Goal: Task Accomplishment & Management: Use online tool/utility

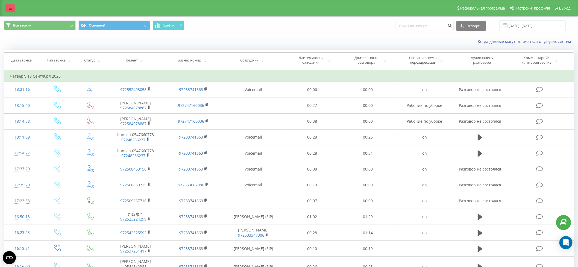
click at [11, 8] on icon at bounding box center [10, 8] width 3 height 4
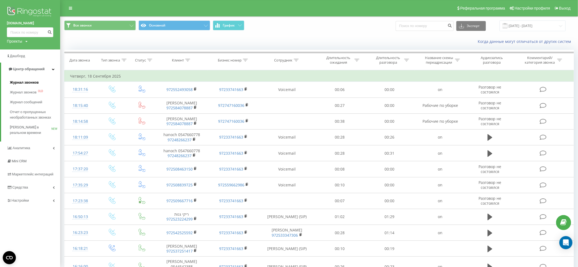
click at [17, 83] on span "Журнал звонков" at bounding box center [24, 82] width 29 height 5
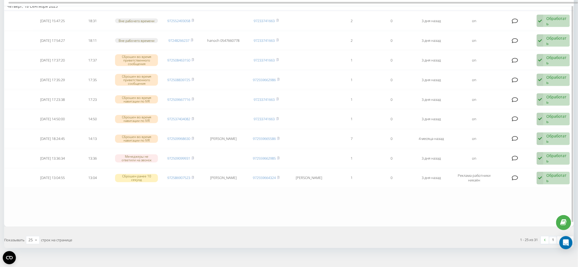
scroll to position [409, 0]
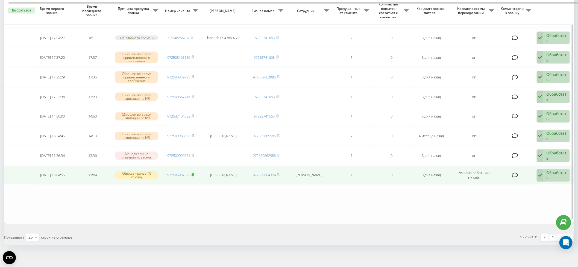
click at [193, 173] on icon at bounding box center [193, 174] width 2 height 3
click at [558, 171] on div "Обработать" at bounding box center [556, 175] width 20 height 10
click at [553, 194] on span "Связался с клиентом с помощью другого канала" at bounding box center [515, 196] width 92 height 5
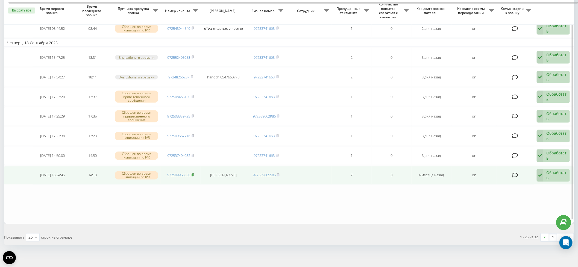
click at [193, 174] on rect at bounding box center [193, 175] width 2 height 2
click at [556, 171] on div "Обработать" at bounding box center [556, 175] width 20 height 10
click at [539, 194] on span "Связался с клиентом с помощью другого канала" at bounding box center [515, 196] width 92 height 5
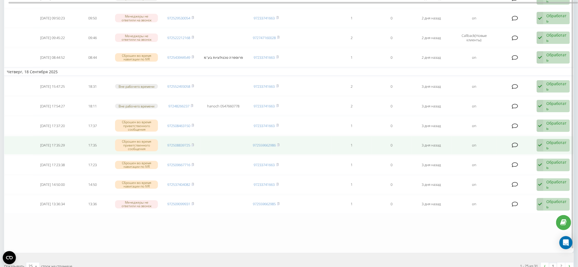
scroll to position [382, 0]
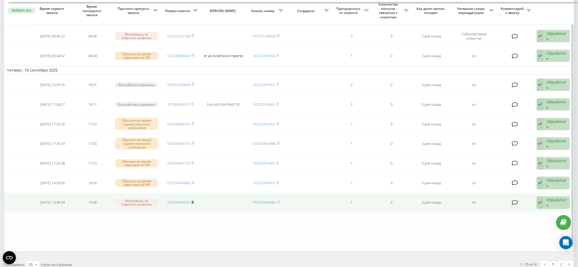
click at [194, 201] on icon at bounding box center [193, 202] width 2 height 2
click at [552, 198] on div "Обработать" at bounding box center [556, 203] width 20 height 10
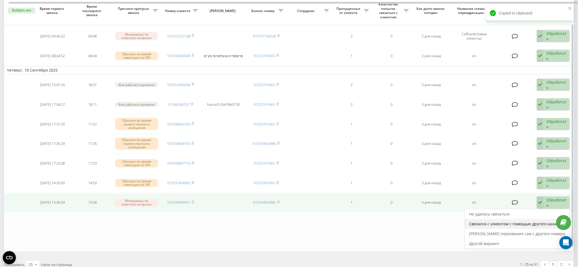
click at [541, 221] on span "Связался с клиентом с помощью другого канала" at bounding box center [515, 223] width 92 height 5
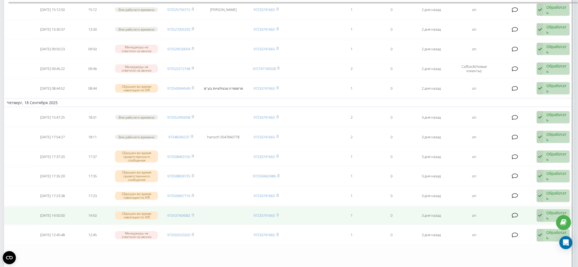
scroll to position [409, 0]
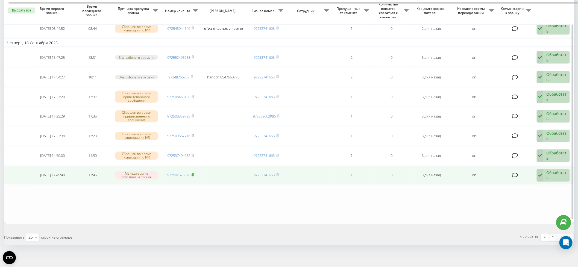
click at [193, 174] on rect at bounding box center [193, 175] width 2 height 2
click at [555, 171] on div "Обработать" at bounding box center [556, 175] width 20 height 10
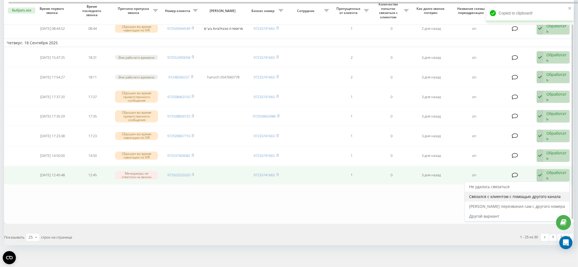
click at [547, 194] on span "Связался с клиентом с помощью другого канала" at bounding box center [515, 196] width 92 height 5
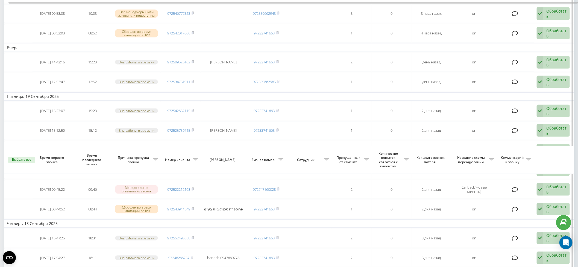
scroll to position [386, 0]
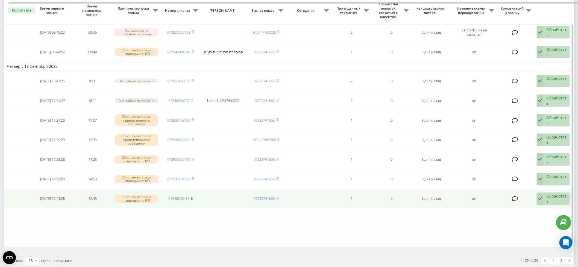
click at [193, 197] on icon at bounding box center [192, 198] width 2 height 3
click at [557, 194] on div "Обработать" at bounding box center [556, 199] width 20 height 10
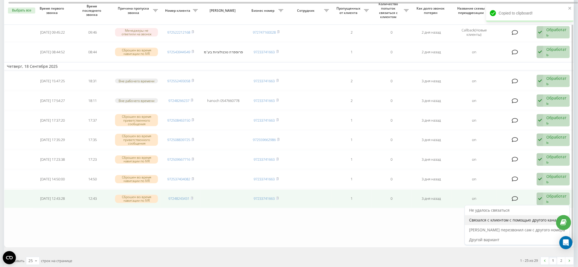
click at [534, 218] on span "Связался с клиентом с помощью другого канала" at bounding box center [515, 220] width 92 height 5
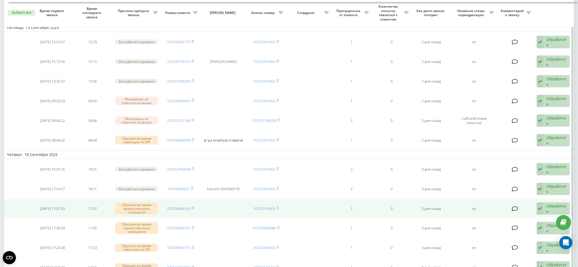
scroll to position [409, 0]
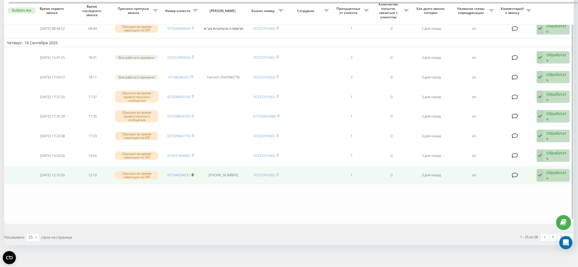
click at [193, 174] on rect at bounding box center [193, 175] width 2 height 2
click at [546, 169] on div "Обработать Не удалось связаться Связался с клиентом с помощью другого канала Кл…" at bounding box center [553, 175] width 33 height 13
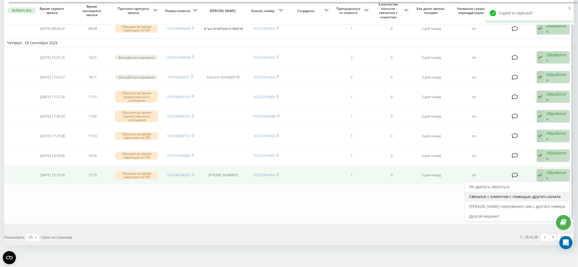
click at [536, 194] on span "Связался с клиентом с помощью другого канала" at bounding box center [515, 196] width 92 height 5
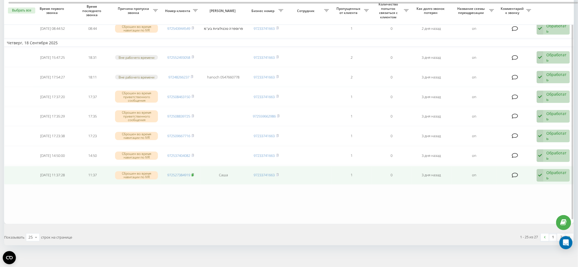
click at [193, 174] on rect at bounding box center [193, 175] width 2 height 2
click at [555, 172] on div "Обработать" at bounding box center [556, 175] width 20 height 10
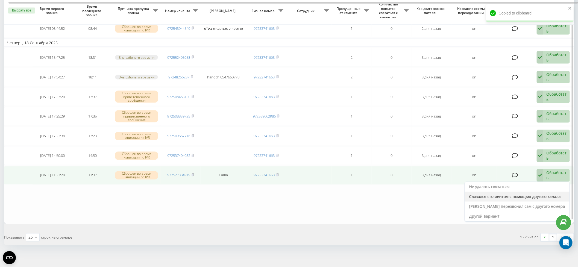
click at [535, 194] on span "Связался с клиентом с помощью другого канала" at bounding box center [515, 196] width 92 height 5
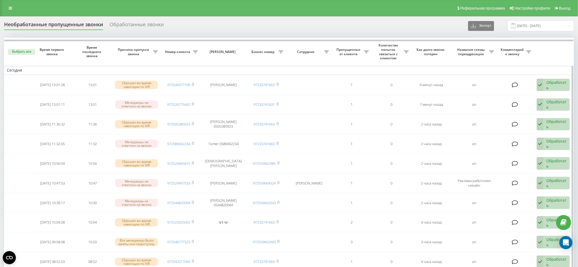
scroll to position [400, 0]
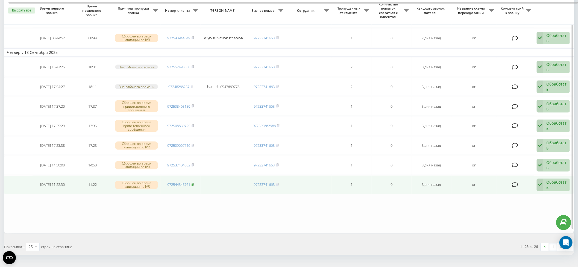
click at [193, 184] on rect at bounding box center [193, 185] width 2 height 2
click at [554, 181] on div "Обработать" at bounding box center [556, 185] width 20 height 10
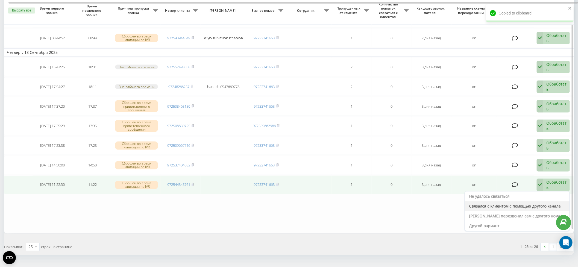
click at [545, 204] on span "Связался с клиентом с помощью другого канала" at bounding box center [515, 206] width 92 height 5
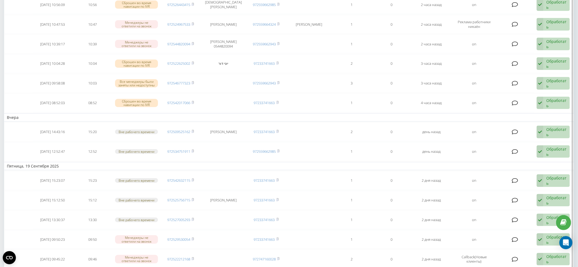
scroll to position [382, 0]
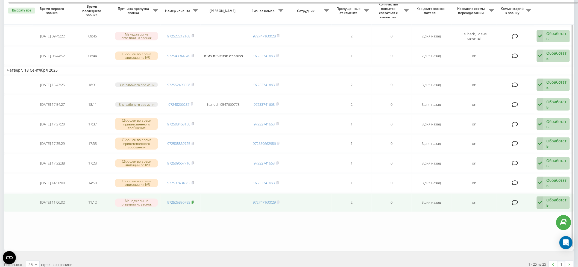
click at [194, 201] on icon at bounding box center [193, 202] width 2 height 2
click at [553, 198] on div "Обработать" at bounding box center [556, 203] width 20 height 10
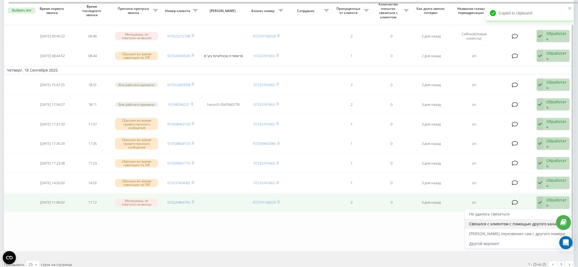
click at [535, 221] on span "Связался с клиентом с помощью другого канала" at bounding box center [515, 223] width 92 height 5
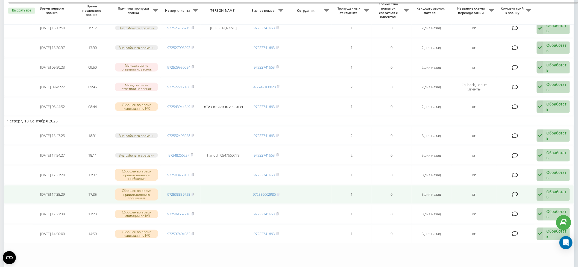
scroll to position [390, 0]
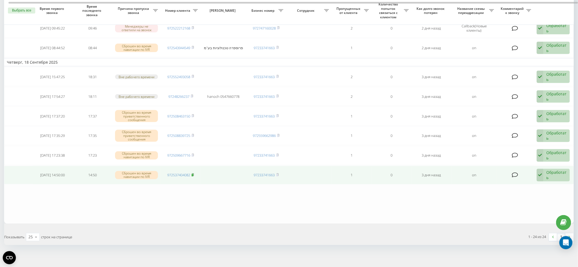
drag, startPoint x: 195, startPoint y: 170, endPoint x: 186, endPoint y: 154, distance: 17.8
click at [194, 173] on icon at bounding box center [193, 174] width 2 height 3
click at [560, 170] on div "Обработать" at bounding box center [556, 175] width 20 height 10
click at [544, 194] on span "Связался с клиентом с помощью другого канала" at bounding box center [515, 196] width 92 height 5
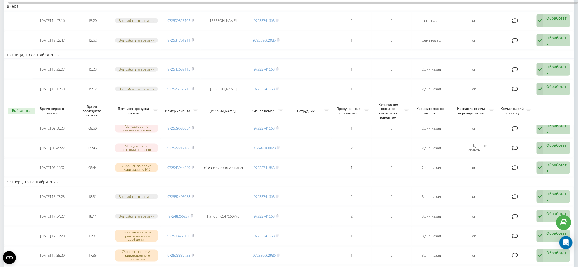
scroll to position [370, 0]
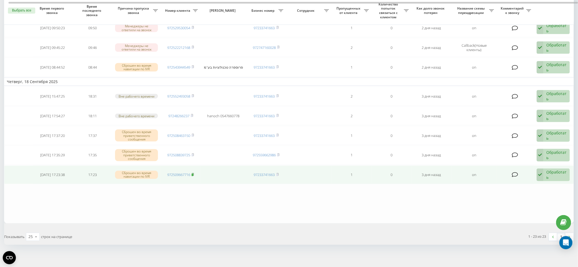
click at [193, 174] on rect at bounding box center [193, 175] width 2 height 2
click at [550, 170] on div "Обработать" at bounding box center [556, 175] width 20 height 10
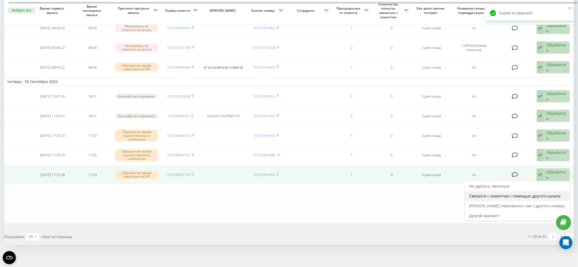
click at [527, 194] on span "Связался с клиентом с помощью другого канала" at bounding box center [515, 196] width 92 height 5
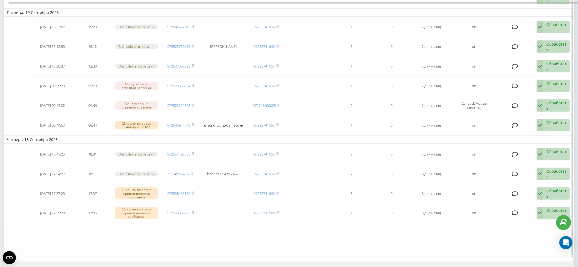
scroll to position [351, 0]
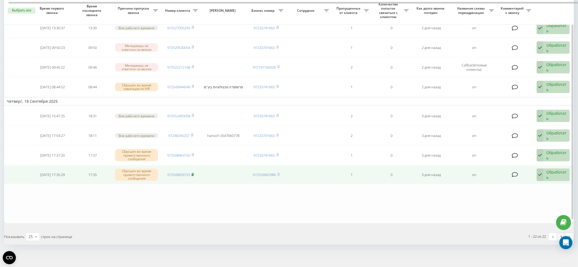
click at [194, 173] on icon at bounding box center [193, 174] width 2 height 3
click at [555, 170] on div "Обработать" at bounding box center [556, 175] width 20 height 10
click at [537, 194] on span "Связался с клиентом с помощью другого канала" at bounding box center [515, 196] width 92 height 5
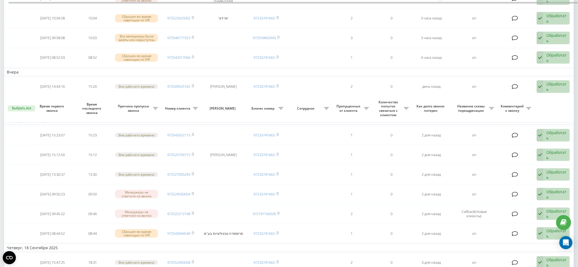
scroll to position [302, 0]
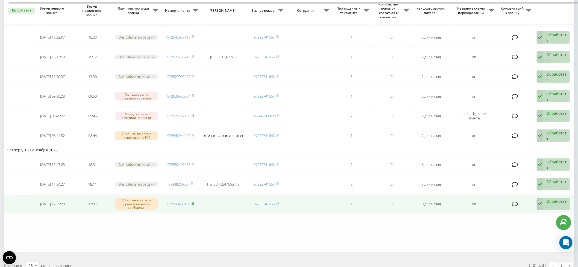
click at [194, 202] on icon at bounding box center [193, 203] width 2 height 2
click at [558, 200] on div "Обработать" at bounding box center [556, 204] width 20 height 10
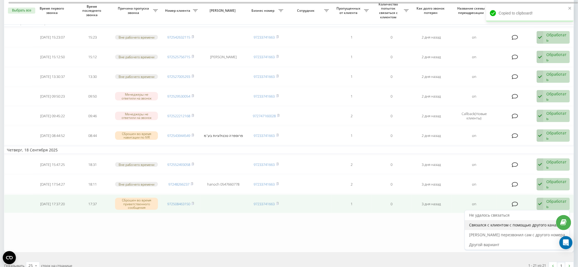
click at [528, 222] on span "Связался с клиентом с помощью другого канала" at bounding box center [515, 224] width 92 height 5
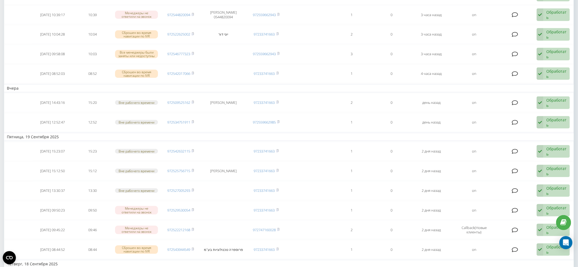
scroll to position [292, 0]
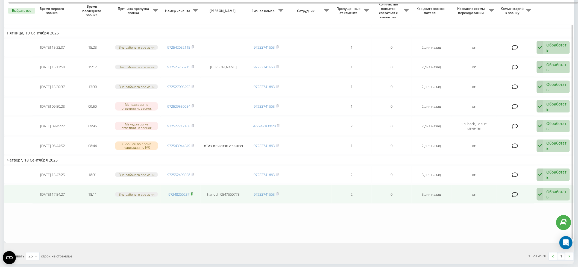
click at [192, 193] on rect at bounding box center [192, 194] width 2 height 2
click at [556, 191] on div "Обработать" at bounding box center [556, 194] width 20 height 10
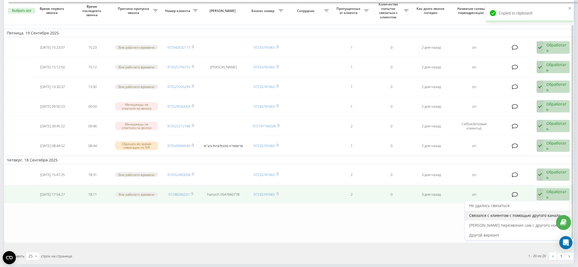
click at [505, 213] on span "Связался с клиентом с помощью другого канала" at bounding box center [515, 215] width 92 height 5
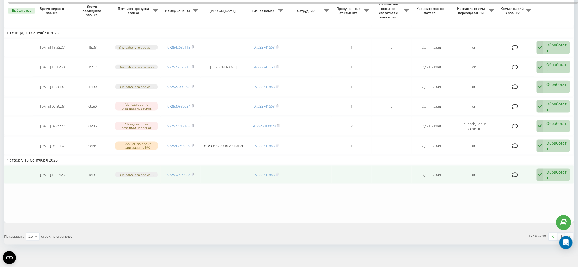
drag, startPoint x: 195, startPoint y: 170, endPoint x: 192, endPoint y: 164, distance: 6.5
click at [194, 173] on icon at bounding box center [193, 174] width 2 height 2
click at [554, 170] on div "Обработать" at bounding box center [556, 174] width 20 height 10
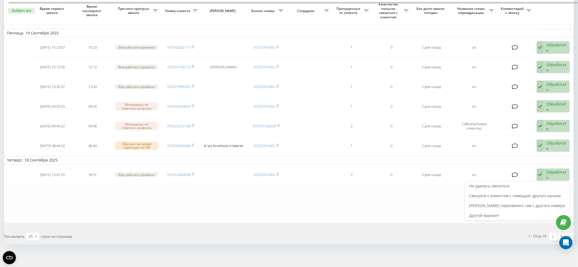
click at [548, 193] on span "Связался с клиентом с помощью другого канала" at bounding box center [515, 195] width 92 height 5
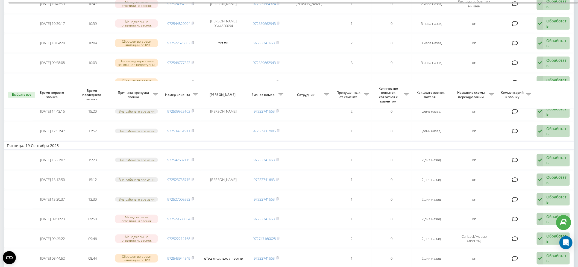
scroll to position [263, 0]
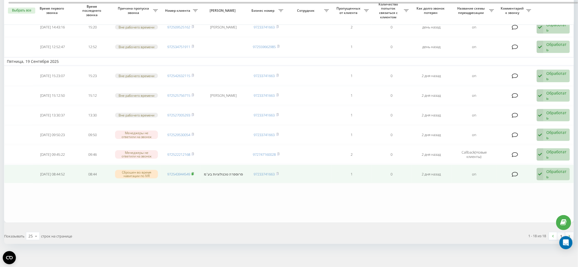
click at [193, 173] on rect at bounding box center [193, 174] width 2 height 2
click at [552, 171] on div "Обработать" at bounding box center [556, 174] width 20 height 10
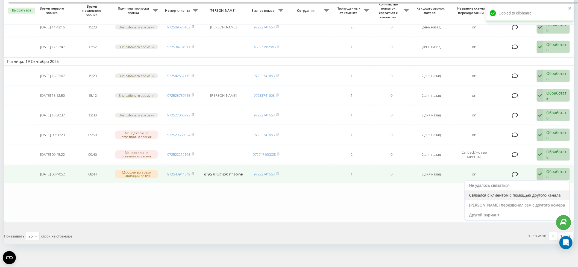
click at [541, 193] on span "Связался с клиентом с помощью другого канала" at bounding box center [515, 195] width 92 height 5
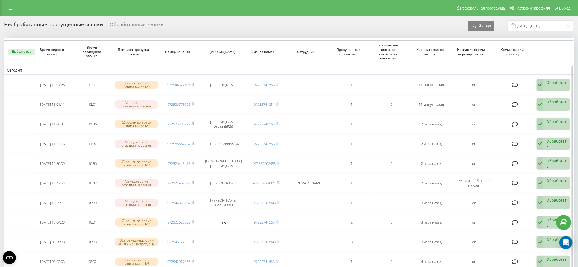
scroll to position [244, 0]
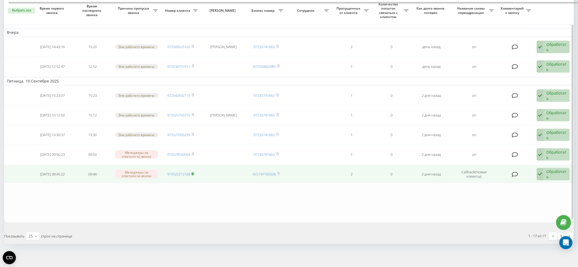
click at [194, 172] on icon at bounding box center [193, 173] width 2 height 2
click at [558, 170] on div "Обработать" at bounding box center [556, 174] width 20 height 10
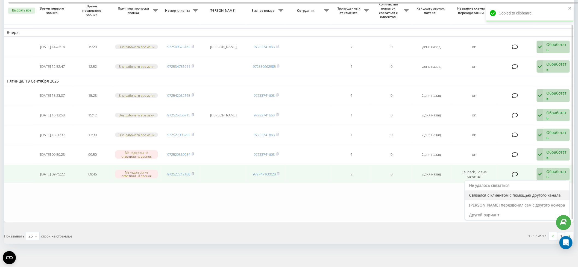
click at [538, 193] on span "Связался с клиентом с помощью другого канала" at bounding box center [515, 195] width 92 height 5
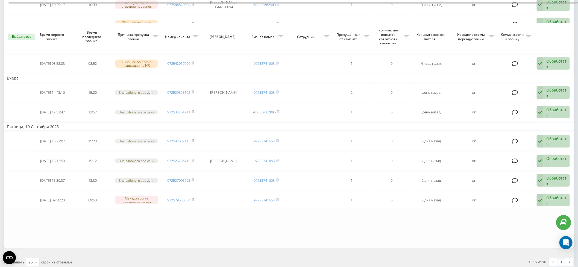
scroll to position [224, 0]
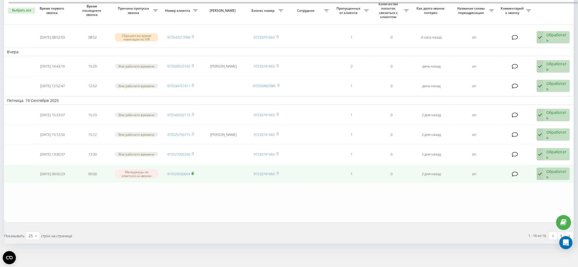
click at [194, 172] on icon at bounding box center [193, 173] width 2 height 3
click at [563, 171] on div "Обработать" at bounding box center [556, 174] width 20 height 10
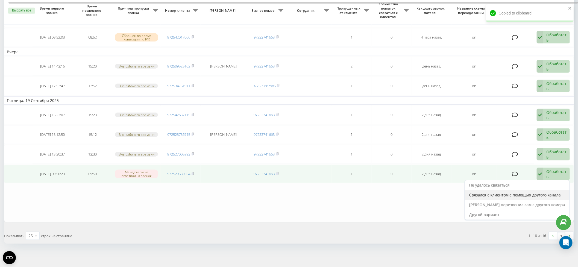
click at [528, 193] on span "Связался с клиентом с помощью другого канала" at bounding box center [515, 194] width 92 height 5
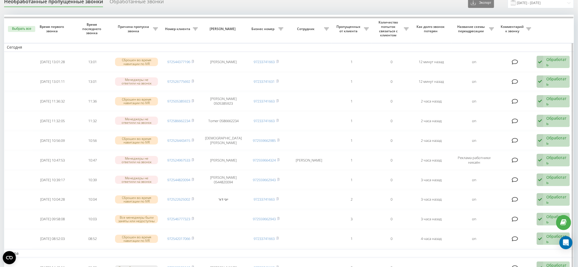
scroll to position [205, 0]
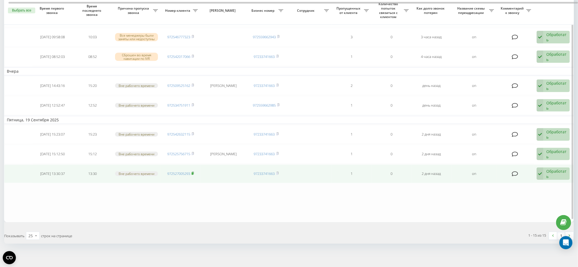
click at [193, 172] on rect at bounding box center [193, 173] width 2 height 2
click at [554, 173] on div "Обработать" at bounding box center [556, 174] width 20 height 10
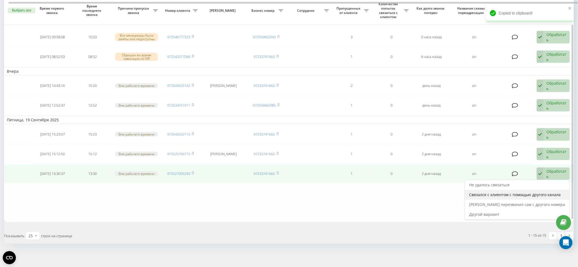
click at [530, 192] on span "Связался с клиентом с помощью другого канала" at bounding box center [515, 194] width 92 height 5
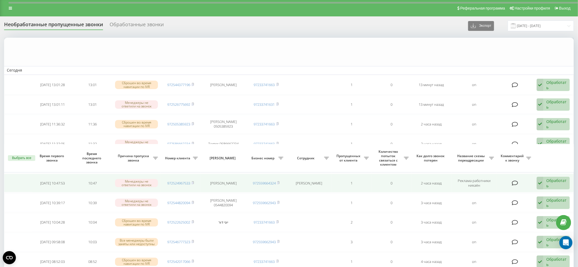
scroll to position [185, 0]
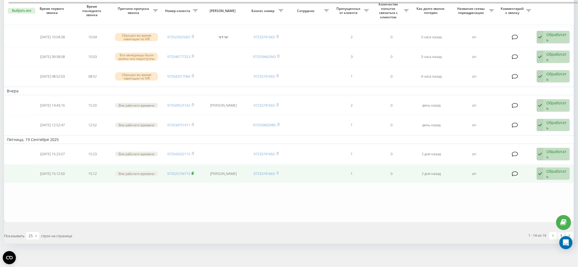
click at [194, 172] on icon at bounding box center [193, 173] width 2 height 2
click at [555, 170] on div "Обработать" at bounding box center [556, 174] width 20 height 10
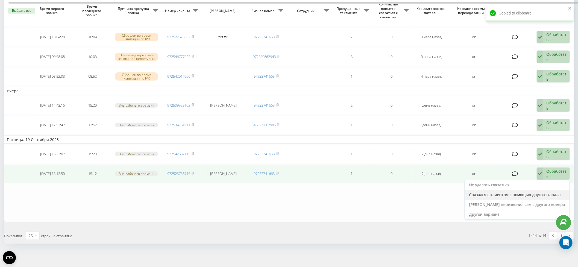
click at [527, 193] on span "Связался с клиентом с помощью другого канала" at bounding box center [515, 194] width 92 height 5
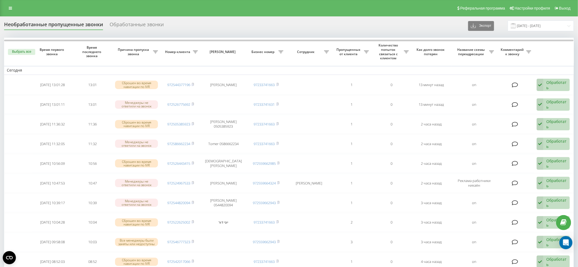
scroll to position [166, 0]
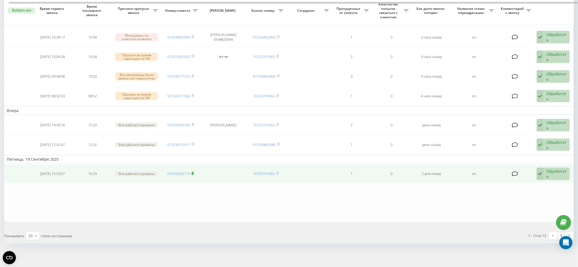
click at [194, 172] on icon at bounding box center [193, 173] width 2 height 2
click at [550, 171] on div "Обработать" at bounding box center [556, 174] width 20 height 10
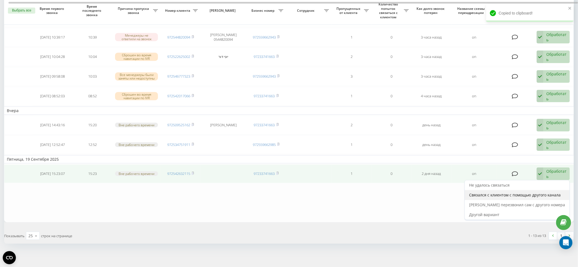
click at [535, 192] on span "Связался с клиентом с помощью другого канала" at bounding box center [515, 194] width 92 height 5
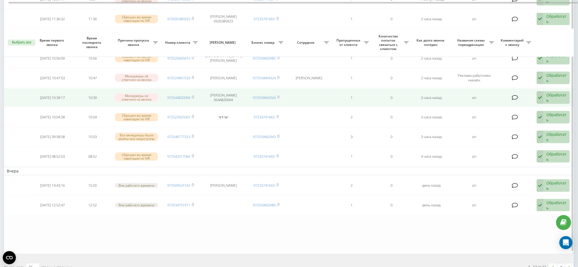
scroll to position [137, 0]
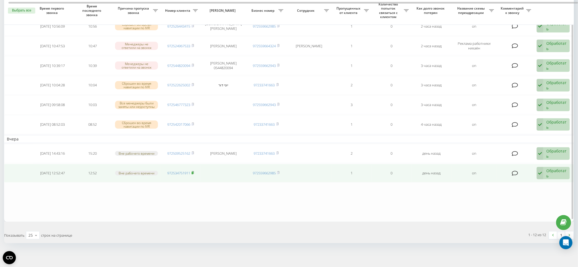
click at [193, 172] on rect at bounding box center [193, 173] width 2 height 2
click at [560, 171] on div "Обработать" at bounding box center [556, 173] width 20 height 10
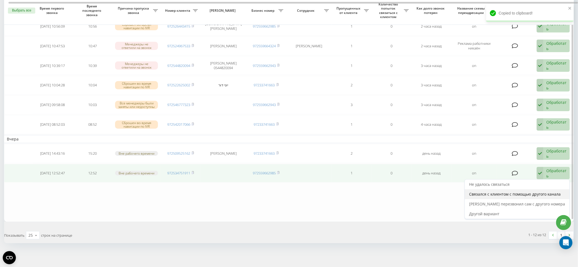
click at [541, 192] on span "Связался с клиентом с помощью другого канала" at bounding box center [515, 194] width 92 height 5
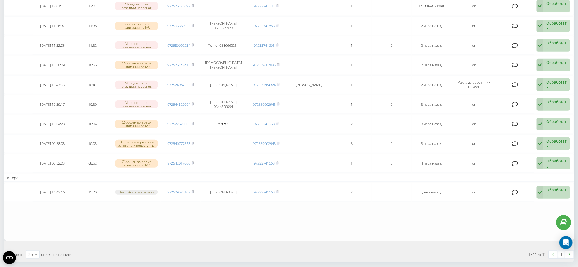
scroll to position [118, 0]
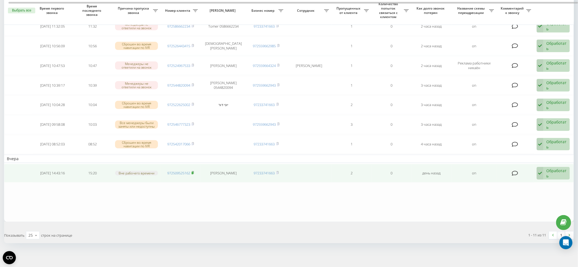
click at [194, 171] on icon at bounding box center [193, 172] width 2 height 2
click at [559, 173] on div "Обработать" at bounding box center [556, 173] width 20 height 10
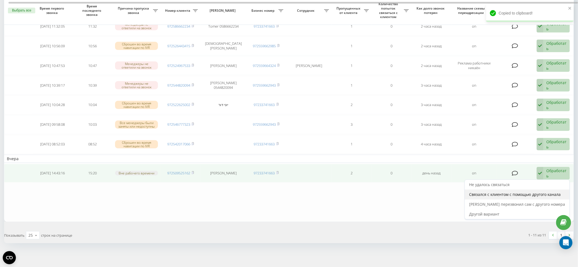
click at [549, 192] on span "Связался с клиентом с помощью другого канала" at bounding box center [515, 194] width 92 height 5
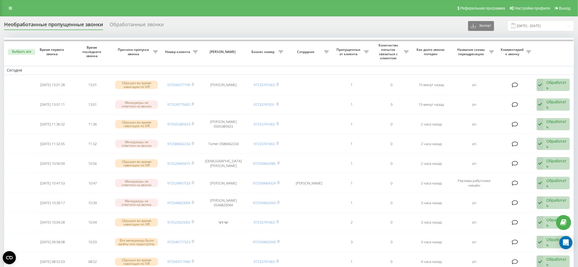
scroll to position [89, 0]
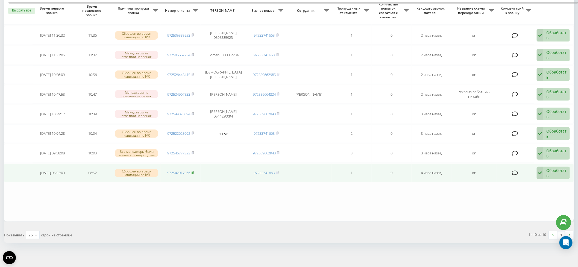
click at [193, 172] on rect at bounding box center [193, 173] width 2 height 2
click at [556, 169] on div "Обработать" at bounding box center [556, 173] width 20 height 10
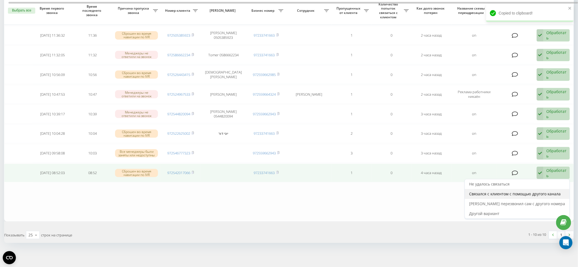
click at [539, 193] on span "Связался с клиентом с помощью другого канала" at bounding box center [515, 193] width 92 height 5
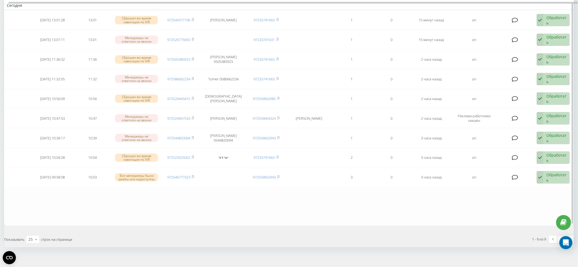
scroll to position [69, 0]
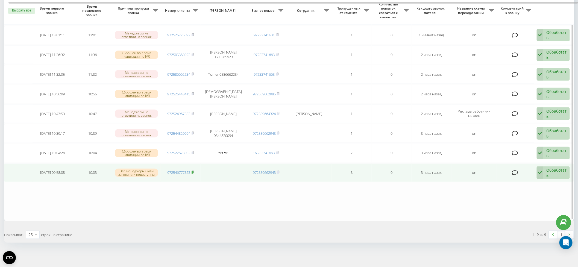
click at [194, 171] on icon at bounding box center [193, 172] width 2 height 2
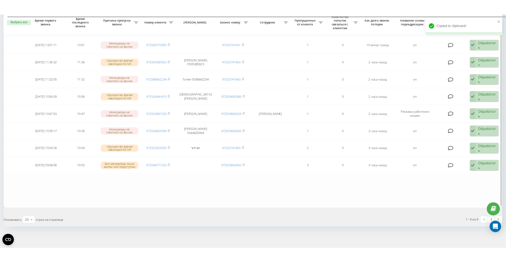
scroll to position [68, 0]
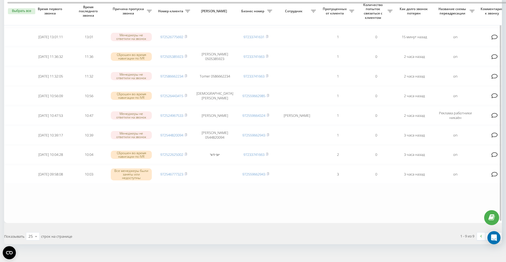
click at [185, 211] on table "Сегодня 2025-09-21 13:01:28 13:01 Сброшен во время навигации по IVR 97254437719…" at bounding box center [277, 96] width 547 height 253
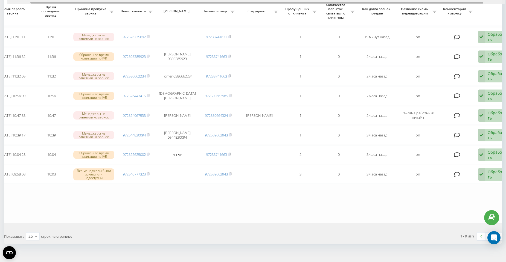
scroll to position [0, 37]
drag, startPoint x: 359, startPoint y: 2, endPoint x: 397, endPoint y: 3, distance: 37.7
click at [397, 3] on div at bounding box center [268, 3] width 453 height 2
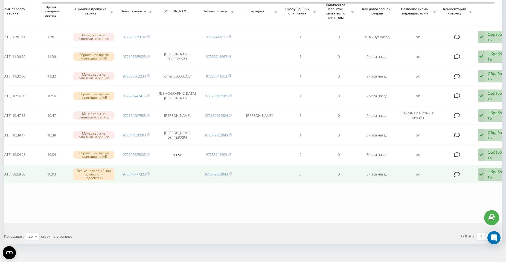
click at [490, 169] on div "Обработать" at bounding box center [496, 174] width 19 height 10
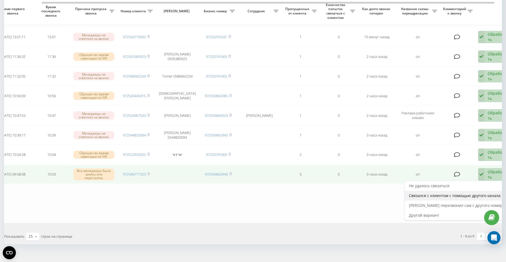
click at [477, 193] on span "Связался с клиентом с помощью другого канала" at bounding box center [455, 195] width 92 height 5
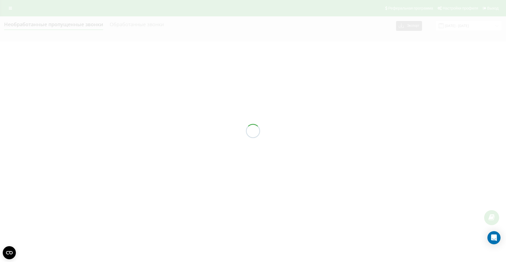
scroll to position [0, 0]
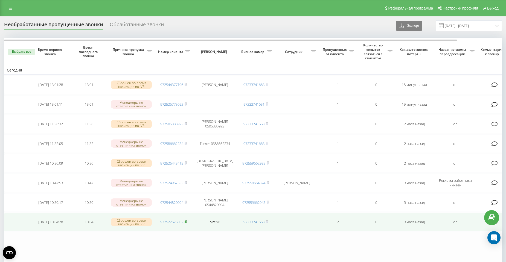
click at [187, 220] on icon at bounding box center [185, 221] width 2 height 3
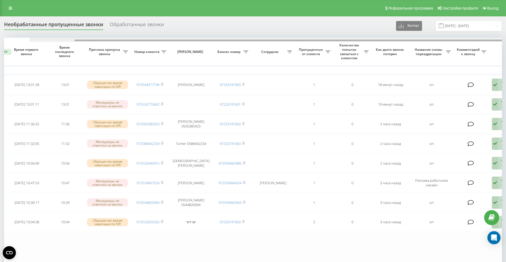
scroll to position [0, 49]
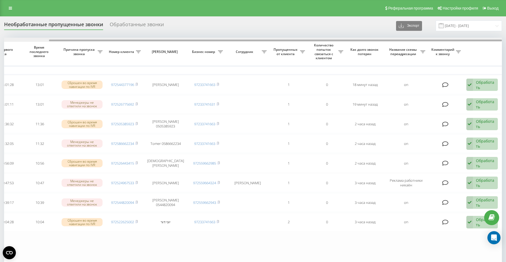
drag, startPoint x: 332, startPoint y: 40, endPoint x: 384, endPoint y: 47, distance: 52.2
click at [384, 47] on div "Выбрать все Время первого звонка Время последнего звонка Причина пропуска звонк…" at bounding box center [252, 154] width 497 height 233
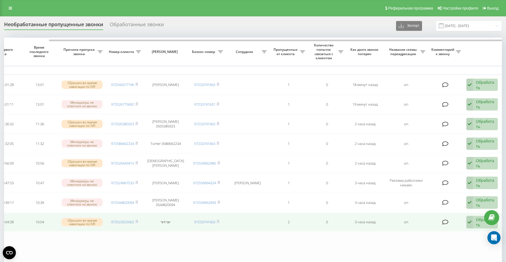
click at [478, 220] on div "Обработать" at bounding box center [485, 222] width 19 height 10
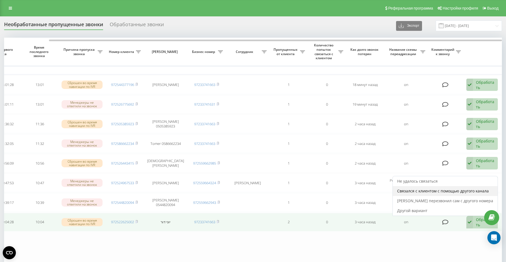
click at [450, 189] on span "Связался с клиентом с помощью другого канала" at bounding box center [443, 191] width 92 height 5
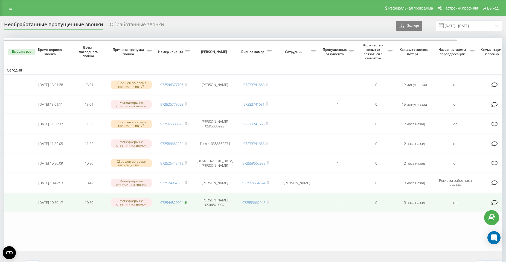
click at [186, 201] on icon at bounding box center [185, 202] width 2 height 3
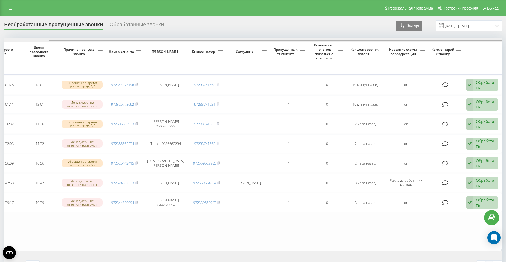
drag, startPoint x: 306, startPoint y: 40, endPoint x: 433, endPoint y: 52, distance: 127.4
click at [433, 52] on div "Выбрать все Время первого звонка Время последнего звонка Причина пропуска звонк…" at bounding box center [252, 145] width 497 height 214
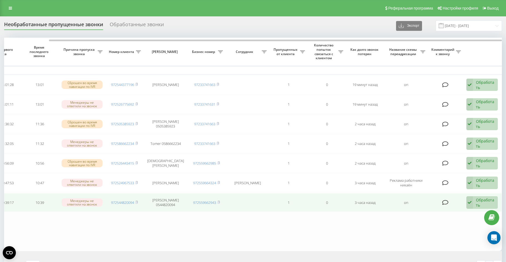
click at [484, 201] on div "Обработать" at bounding box center [485, 203] width 19 height 10
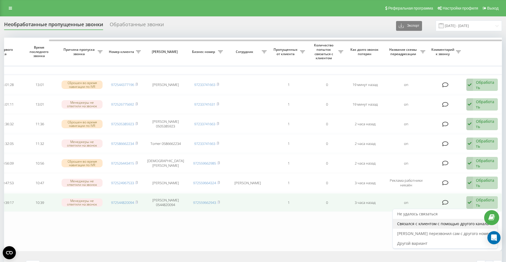
click at [465, 221] on span "Связался с клиентом с помощью другого канала" at bounding box center [443, 223] width 92 height 5
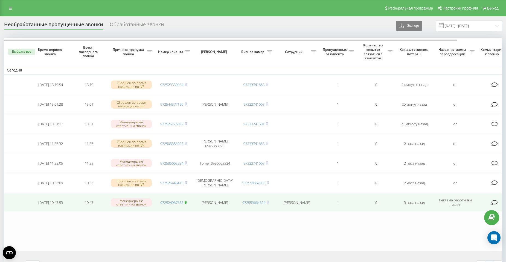
click at [186, 201] on icon at bounding box center [185, 202] width 2 height 3
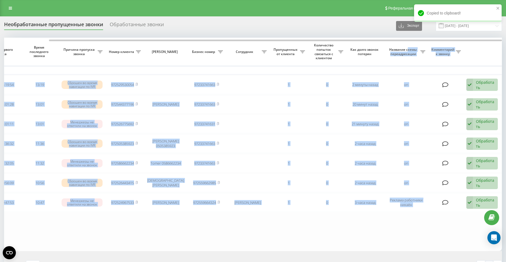
drag, startPoint x: 329, startPoint y: 39, endPoint x: 408, endPoint y: 50, distance: 79.3
click at [408, 50] on div "Выбрать все Время первого звонка Время последнего звонка Причина пропуска звонк…" at bounding box center [252, 145] width 497 height 214
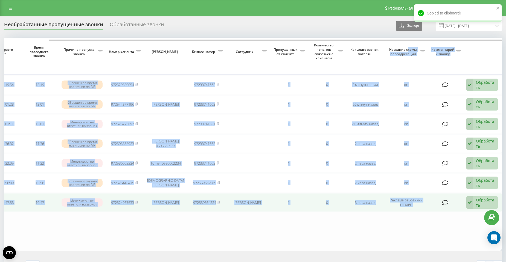
click at [481, 201] on div "Обработать" at bounding box center [485, 203] width 19 height 10
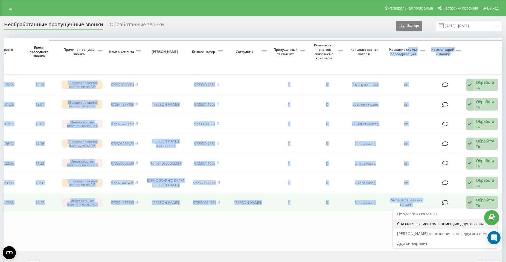
click at [462, 221] on span "Связался с клиентом с помощью другого канала" at bounding box center [443, 223] width 92 height 5
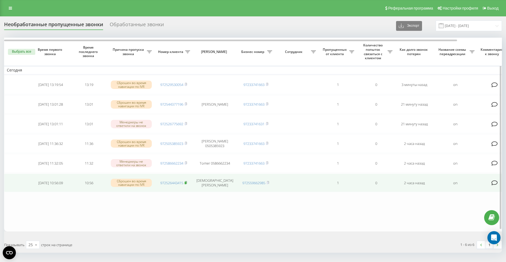
click at [186, 181] on icon at bounding box center [186, 182] width 2 height 2
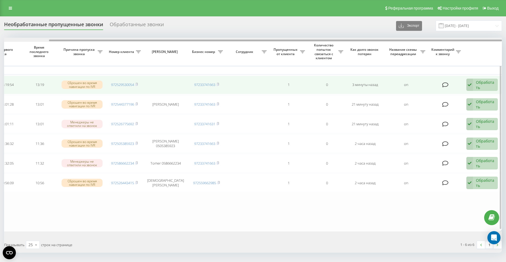
drag, startPoint x: 329, startPoint y: 40, endPoint x: 432, endPoint y: 81, distance: 111.5
click at [422, 57] on div "Выбрать все Время первого звонка Время последнего звонка Причина пропуска звонк…" at bounding box center [252, 135] width 497 height 194
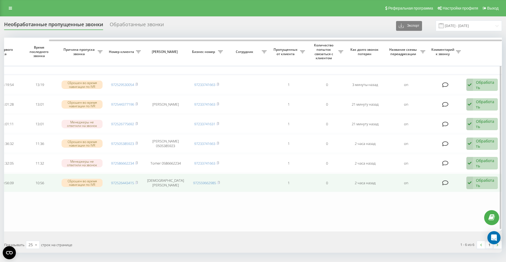
click at [479, 181] on div "Обработать" at bounding box center [485, 183] width 19 height 10
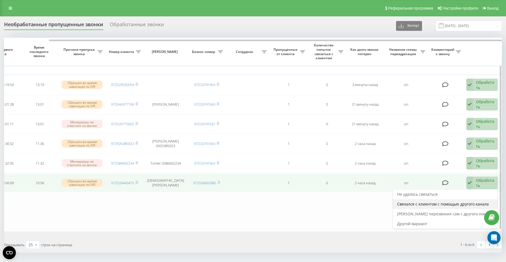
click at [458, 203] on span "Связался с клиентом с помощью другого канала" at bounding box center [443, 204] width 92 height 5
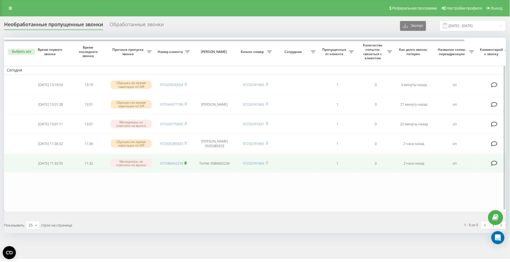
click at [186, 162] on rect at bounding box center [185, 163] width 2 height 2
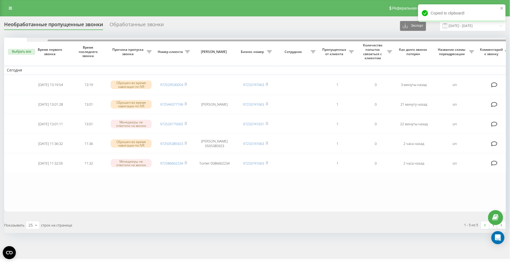
scroll to position [0, 45]
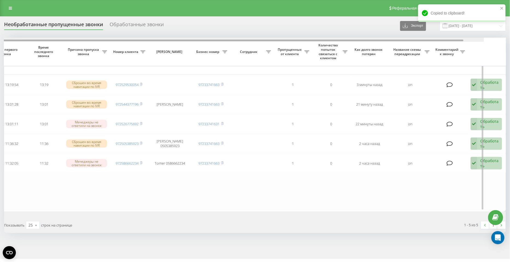
drag, startPoint x: 368, startPoint y: 40, endPoint x: 435, endPoint y: 49, distance: 67.6
click at [435, 49] on div "Выбрать все Время первого звонка Время последнего звонка Причина пропуска звонк…" at bounding box center [255, 125] width 502 height 174
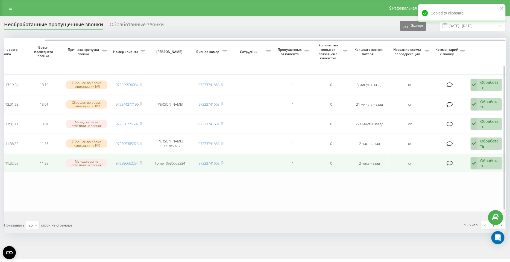
click at [489, 159] on div "Обработать" at bounding box center [489, 163] width 19 height 10
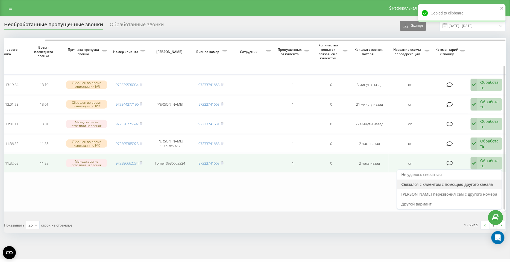
click at [482, 184] on span "Связался с клиентом с помощью другого канала" at bounding box center [448, 184] width 92 height 5
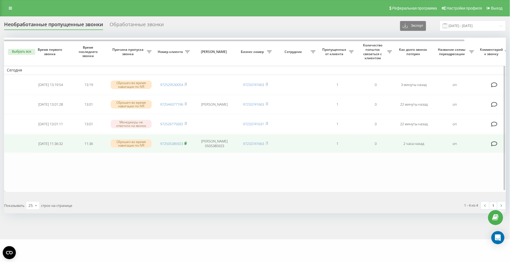
click at [187, 142] on icon at bounding box center [185, 143] width 2 height 3
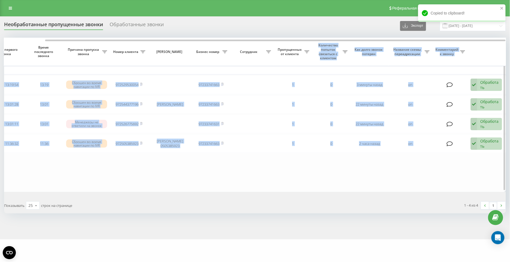
drag, startPoint x: 247, startPoint y: 39, endPoint x: 332, endPoint y: 45, distance: 85.3
click at [329, 42] on div "Выбрать все Время первого звонка Время последнего звонка Причина пропуска звонк…" at bounding box center [255, 115] width 502 height 155
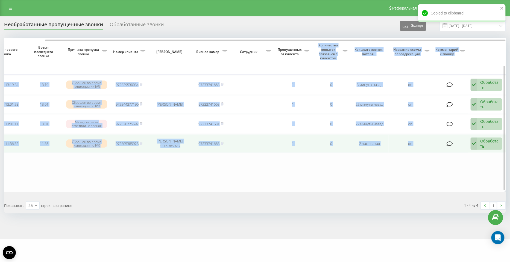
click at [486, 142] on div "Обработать" at bounding box center [489, 144] width 19 height 10
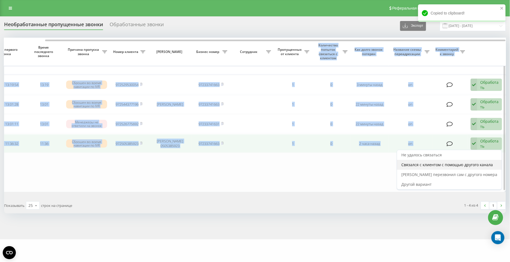
click at [481, 162] on span "Связался с клиентом с помощью другого канала" at bounding box center [448, 164] width 92 height 5
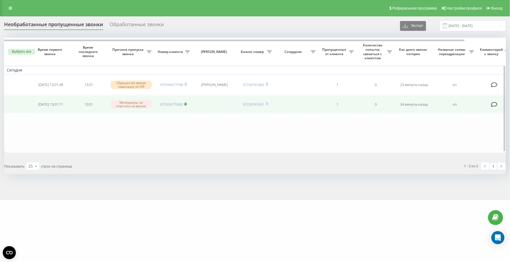
click at [186, 103] on rect at bounding box center [185, 104] width 2 height 2
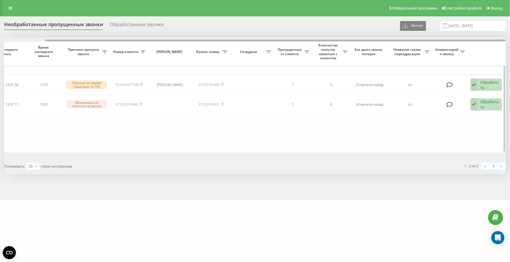
drag, startPoint x: 386, startPoint y: 40, endPoint x: 462, endPoint y: 46, distance: 76.2
click at [462, 46] on div "Выбрать все Время первого звонка Время последнего звонка Причина пропуска звонк…" at bounding box center [255, 95] width 502 height 115
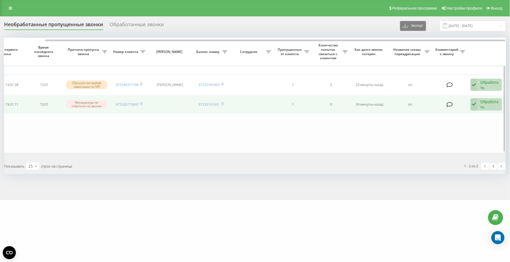
click at [485, 102] on div "Обработать" at bounding box center [489, 104] width 19 height 10
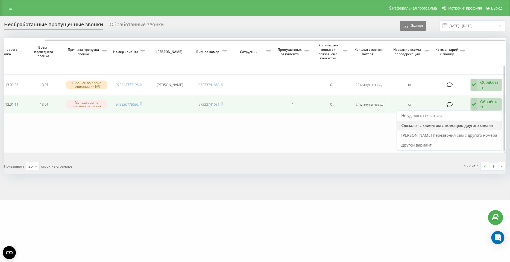
click at [475, 124] on span "Связался с клиентом с помощью другого канала" at bounding box center [448, 125] width 92 height 5
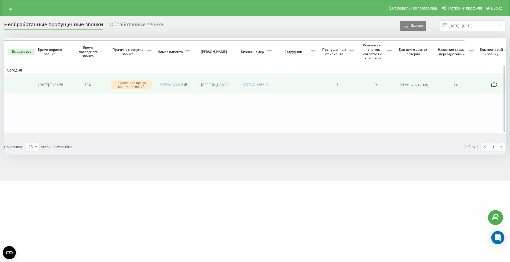
click at [186, 84] on rect at bounding box center [185, 85] width 2 height 2
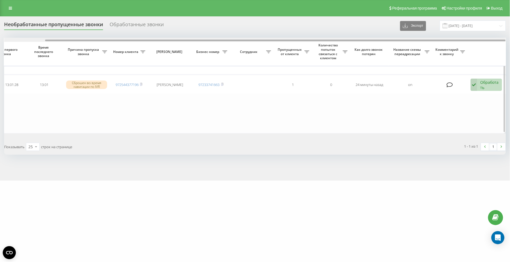
drag, startPoint x: 365, startPoint y: 40, endPoint x: 443, endPoint y: 43, distance: 77.1
click at [443, 43] on div "Выбрать все Время первого звонка Время последнего звонка Причина пропуска звонк…" at bounding box center [255, 86] width 502 height 96
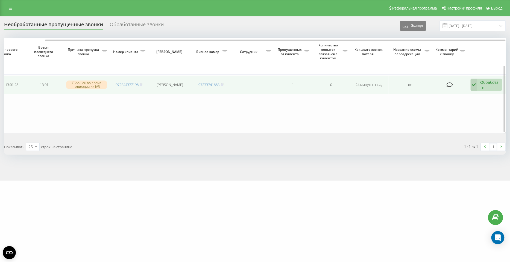
click at [490, 84] on div "Обработать" at bounding box center [489, 85] width 19 height 10
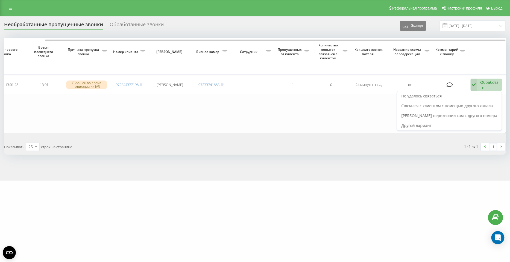
click at [469, 106] on span "Связался с клиентом с помощью другого канала" at bounding box center [448, 105] width 92 height 5
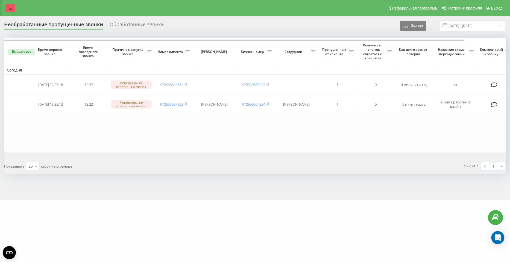
click at [12, 8] on icon at bounding box center [10, 8] width 3 height 4
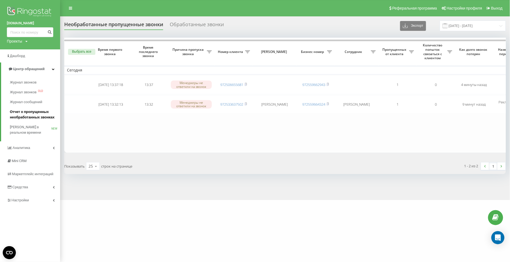
click at [17, 113] on span "Отчет о пропущенных необработанных звонках" at bounding box center [34, 114] width 48 height 11
